Goal: Check status: Check status

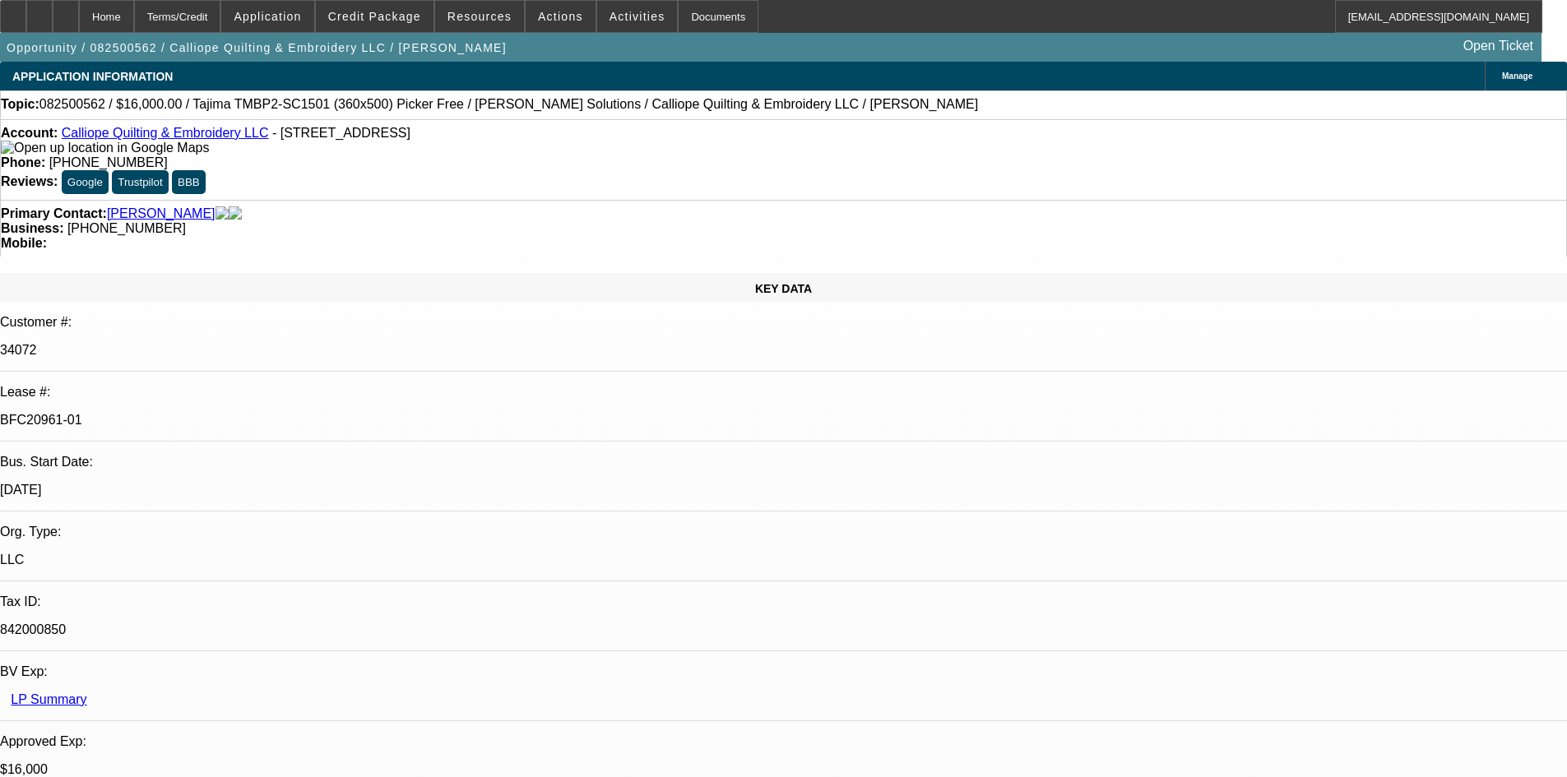
select select "0"
select select "2"
select select "0.1"
select select "4"
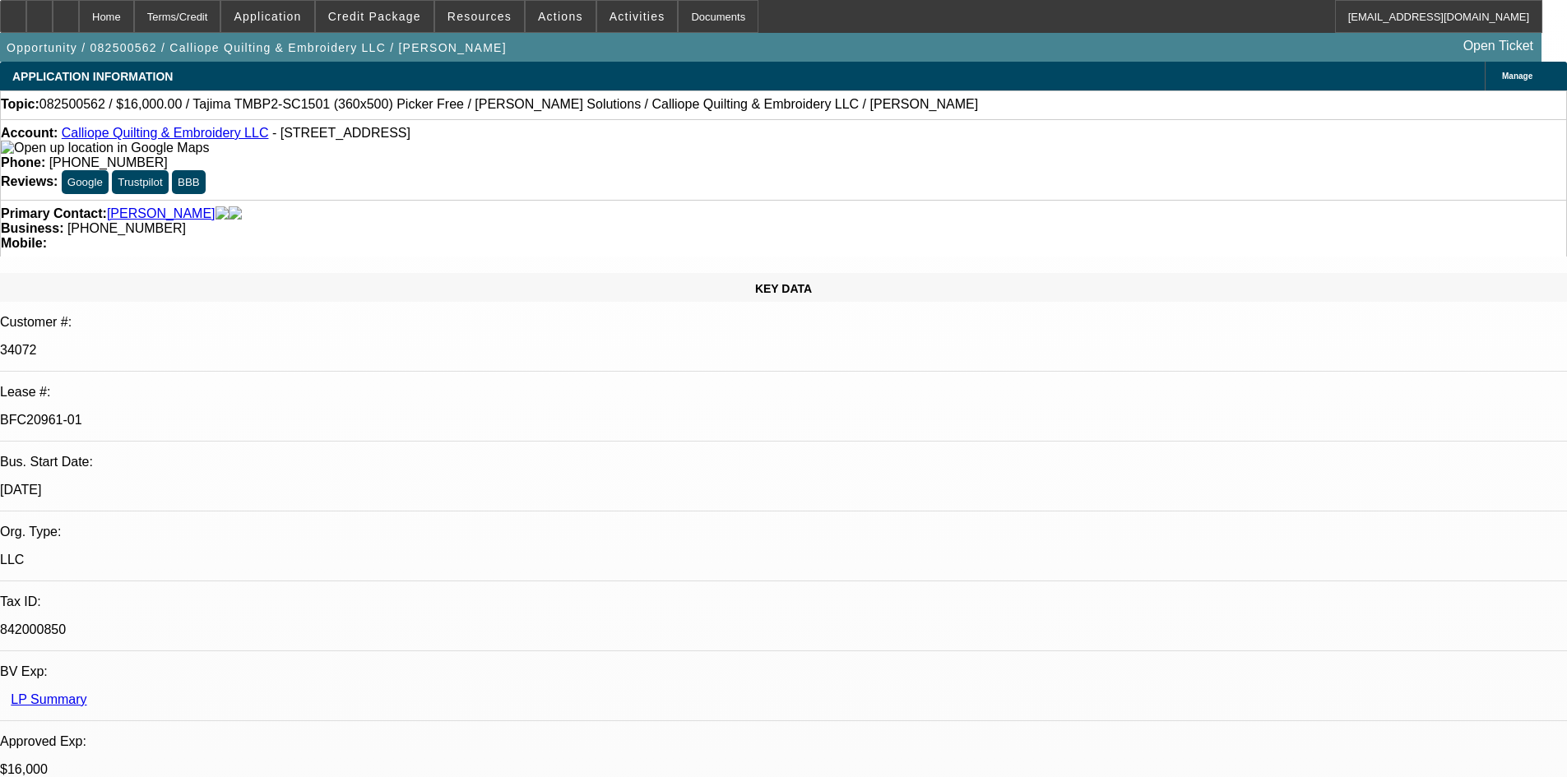
select select "0"
select select "2"
select select "0.1"
select select "4"
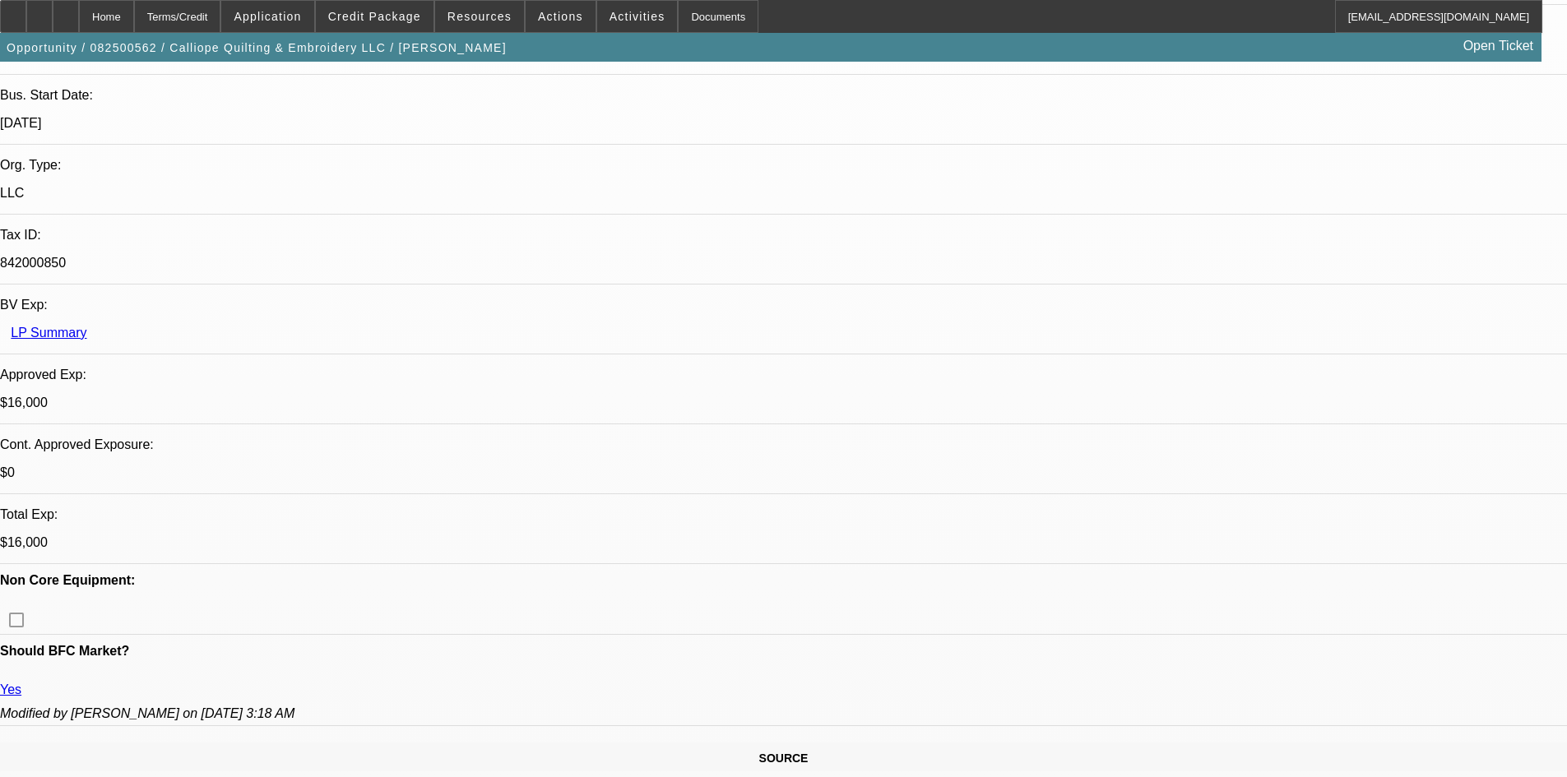
scroll to position [329, 0]
